Goal: Transaction & Acquisition: Subscribe to service/newsletter

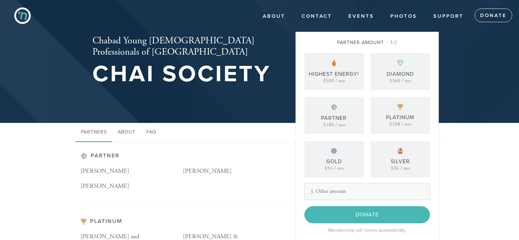
scroll to position [68, 0]
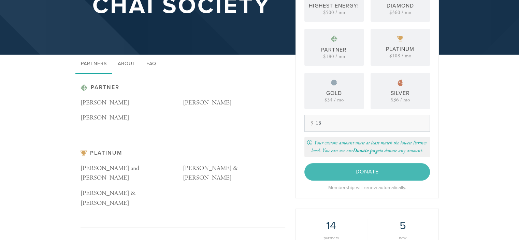
type input "1"
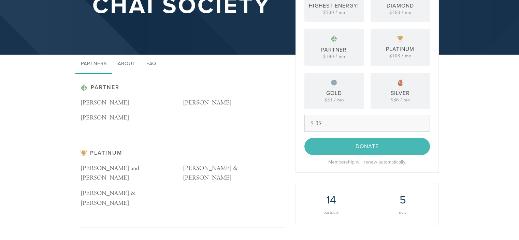
click at [323, 123] on input "33" at bounding box center [367, 123] width 126 height 17
click at [291, 122] on aside "Partner Amount 1 /2 Highest Energy! $500 / mo Diamond $360 / mo Partner $180 / …" at bounding box center [367, 191] width 154 height 456
click at [390, 149] on div "Donate Membership will renew automatically." at bounding box center [367, 152] width 126 height 28
click at [332, 139] on div "Donate Membership will renew automatically." at bounding box center [367, 152] width 126 height 28
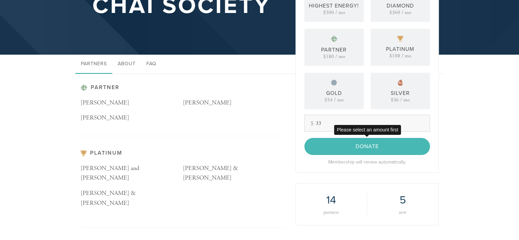
click at [346, 146] on div "Donate Membership will renew automatically." at bounding box center [367, 152] width 126 height 28
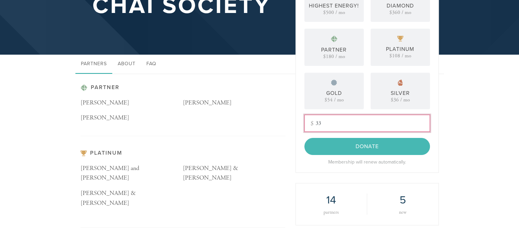
click at [329, 120] on input "33" at bounding box center [367, 123] width 126 height 17
type input "3"
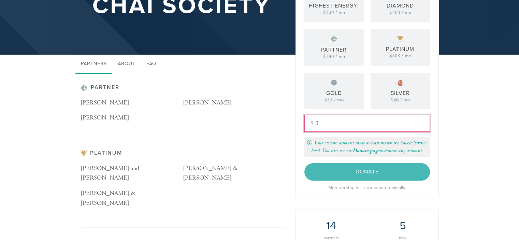
click at [329, 120] on input "3" at bounding box center [367, 123] width 126 height 17
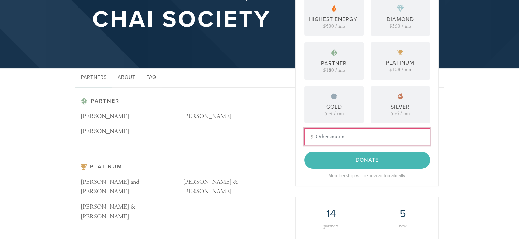
scroll to position [55, 0]
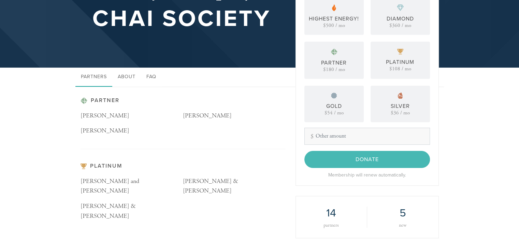
click at [391, 126] on div "Partner Amount 1 /2 Highest Energy! $500 / mo Diamond $360 / mo Partner $180 / …" at bounding box center [367, 81] width 126 height 195
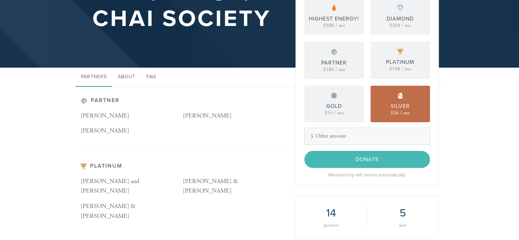
drag, startPoint x: 396, startPoint y: 108, endPoint x: 408, endPoint y: 106, distance: 12.2
click at [388, 98] on div "Silver $36 / mo" at bounding box center [400, 104] width 59 height 37
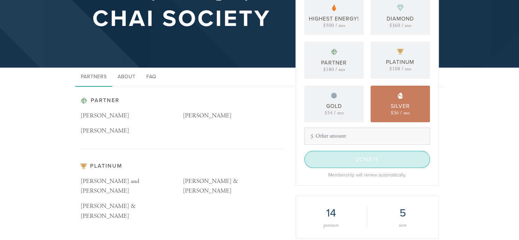
click at [377, 161] on input "Donate" at bounding box center [367, 159] width 126 height 17
